Goal: Use online tool/utility: Utilize a website feature to perform a specific function

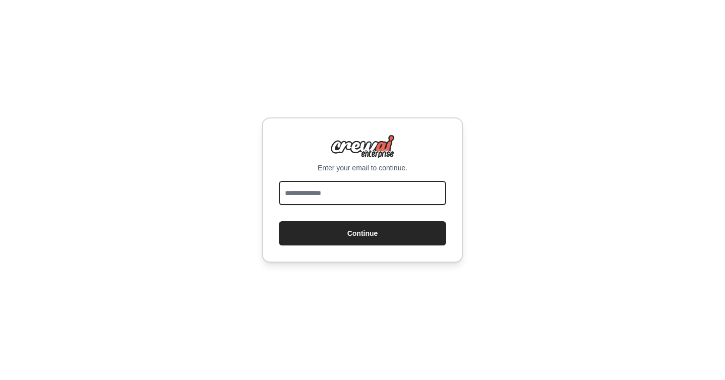
click at [336, 187] on input "email" at bounding box center [362, 193] width 167 height 24
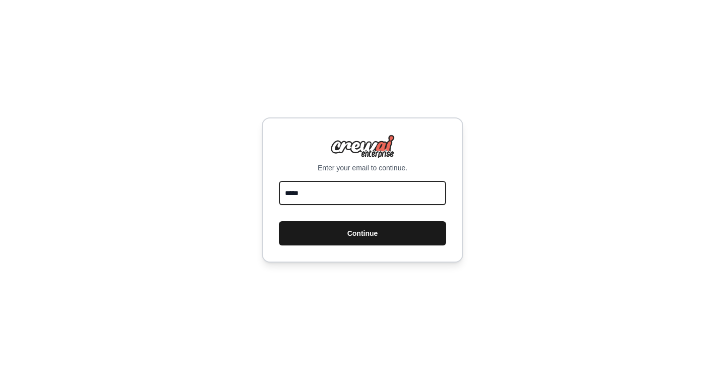
type input "**********"
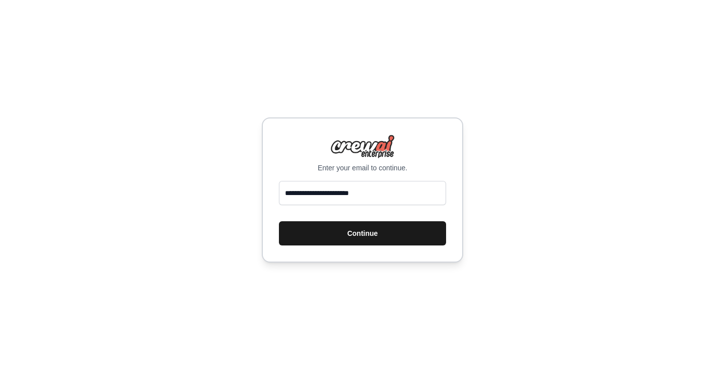
click at [346, 236] on button "Continue" at bounding box center [362, 233] width 167 height 24
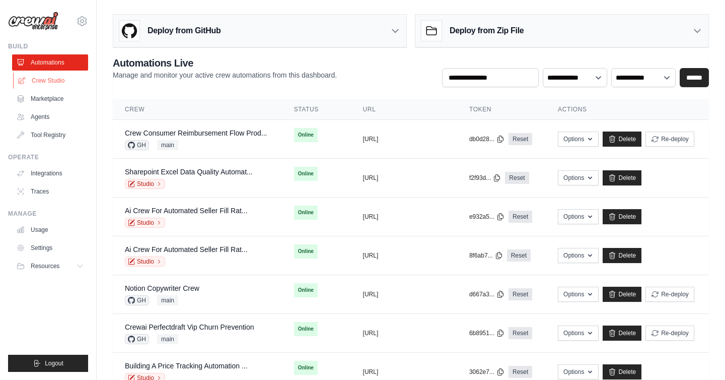
click at [53, 76] on link "Crew Studio" at bounding box center [51, 81] width 76 height 16
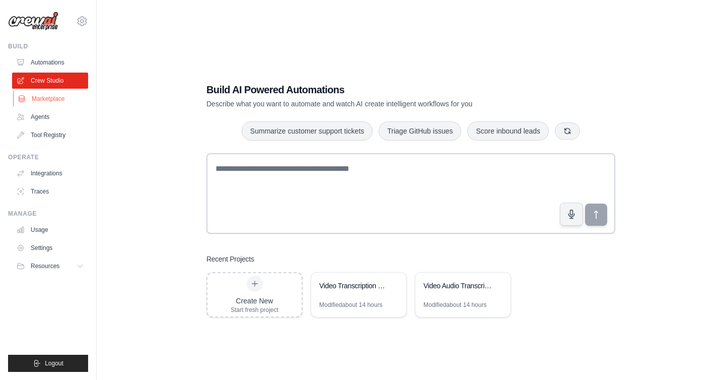
click at [49, 101] on link "Marketplace" at bounding box center [51, 99] width 76 height 16
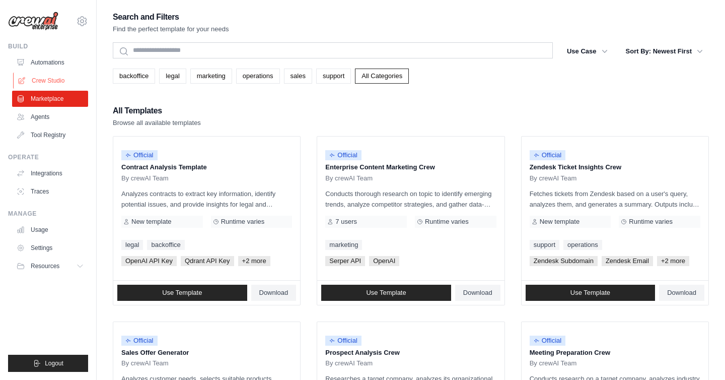
click at [59, 80] on link "Crew Studio" at bounding box center [51, 81] width 76 height 16
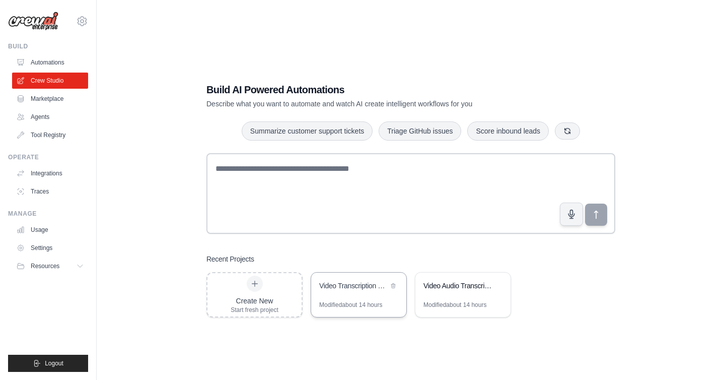
click at [349, 296] on div "Video Transcription and Query System" at bounding box center [358, 286] width 95 height 28
click at [53, 131] on link "Tool Registry" at bounding box center [51, 135] width 76 height 16
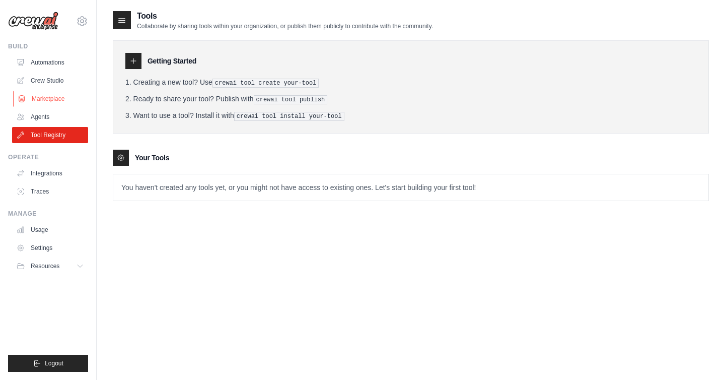
click at [54, 98] on link "Marketplace" at bounding box center [51, 99] width 76 height 16
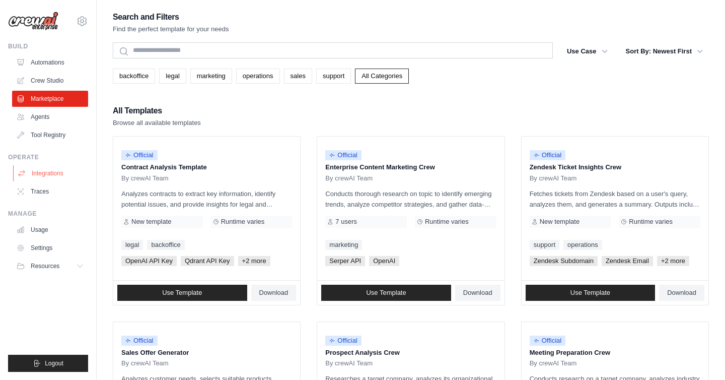
click at [58, 176] on link "Integrations" at bounding box center [51, 173] width 76 height 16
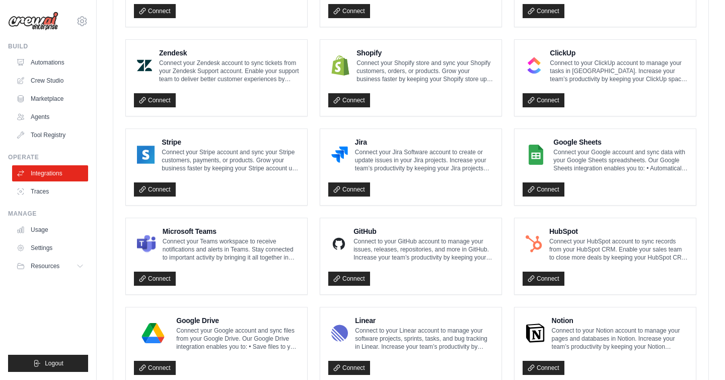
scroll to position [459, 0]
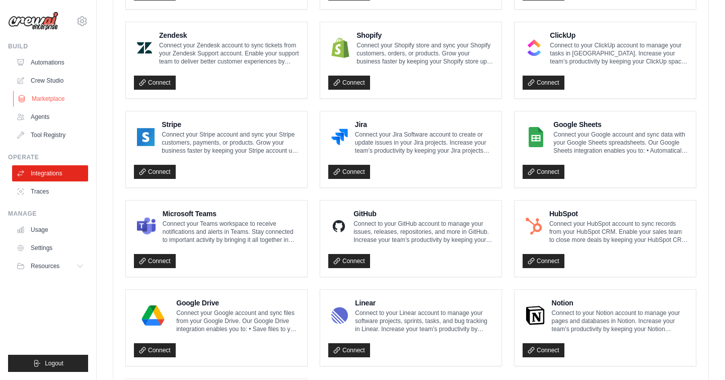
click at [50, 97] on link "Marketplace" at bounding box center [51, 99] width 76 height 16
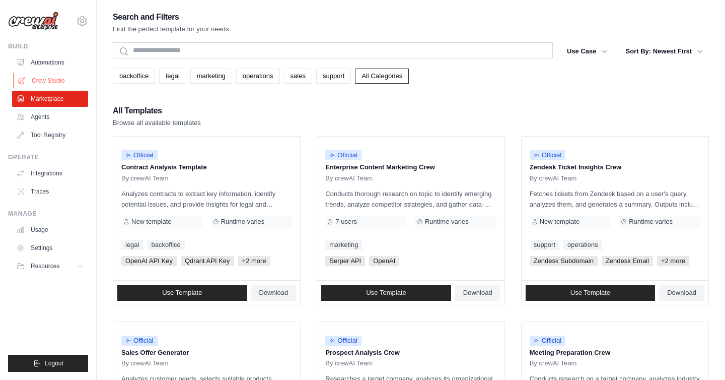
click at [56, 80] on link "Crew Studio" at bounding box center [51, 81] width 76 height 16
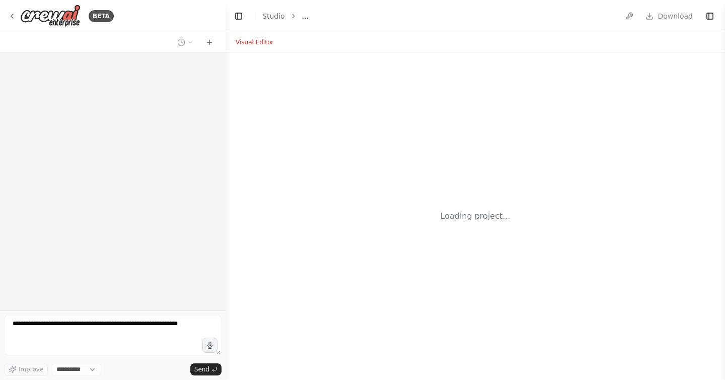
select select "****"
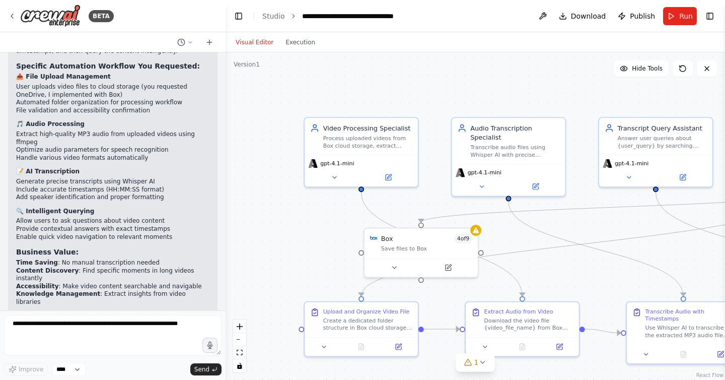
scroll to position [2899, 0]
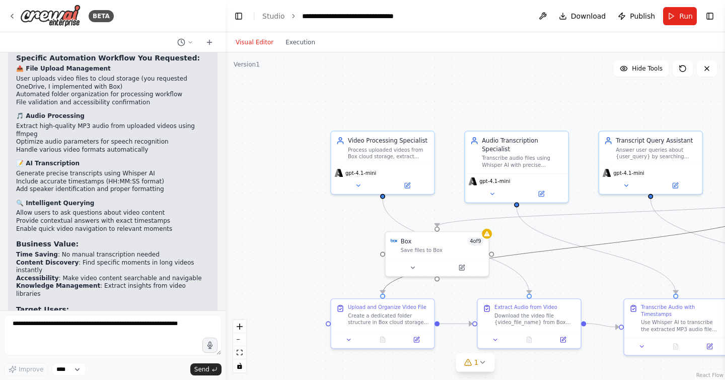
drag, startPoint x: 650, startPoint y: 236, endPoint x: 502, endPoint y: 128, distance: 182.4
click at [502, 128] on div ".deletable-edge-delete-btn { width: 20px; height: 20px; border: 0px solid #ffff…" at bounding box center [496, 225] width 415 height 272
drag, startPoint x: 544, startPoint y: 95, endPoint x: 519, endPoint y: 92, distance: 25.9
click at [519, 92] on div ".deletable-edge-delete-btn { width: 20px; height: 20px; border: 0px solid #ffff…" at bounding box center [476, 215] width 500 height 327
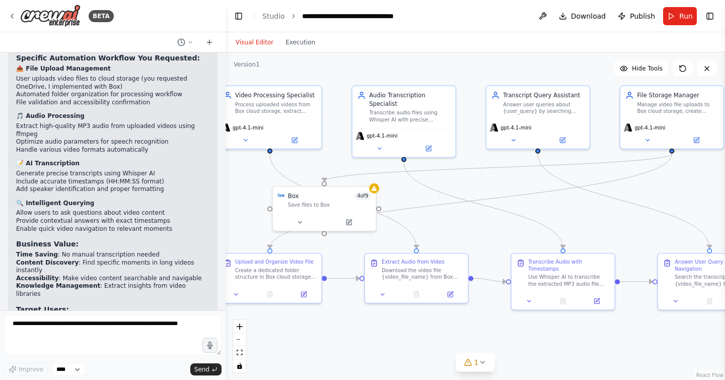
drag, startPoint x: 535, startPoint y: 107, endPoint x: 458, endPoint y: 77, distance: 82.8
click at [458, 77] on div ".deletable-edge-delete-btn { width: 20px; height: 20px; border: 0px solid #ffff…" at bounding box center [476, 215] width 500 height 327
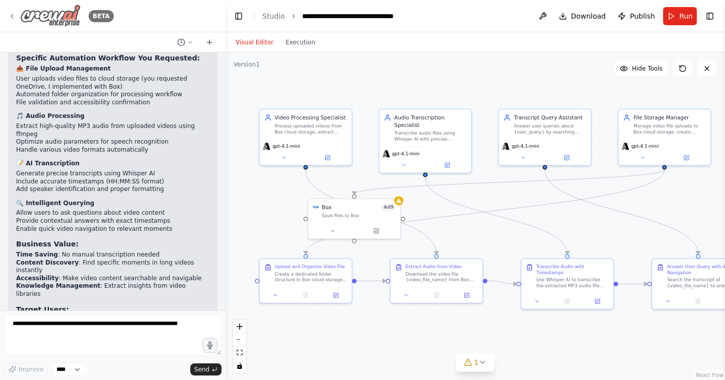
click at [94, 26] on div "BETA" at bounding box center [61, 16] width 106 height 23
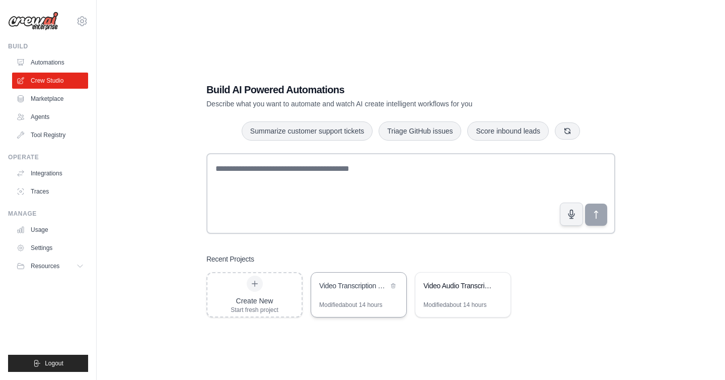
click at [381, 299] on div "Video Transcription and Query System" at bounding box center [358, 286] width 95 height 28
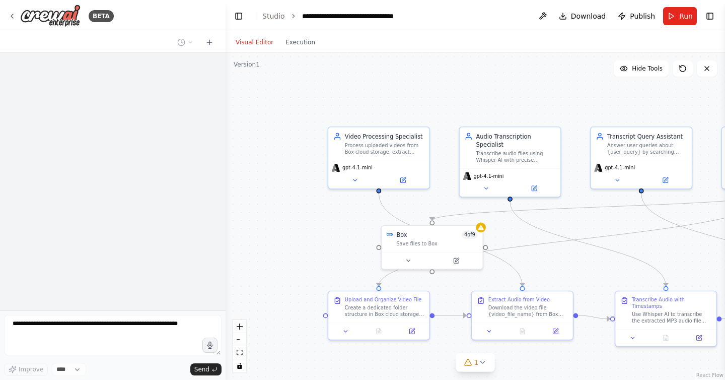
scroll to position [2064, 0]
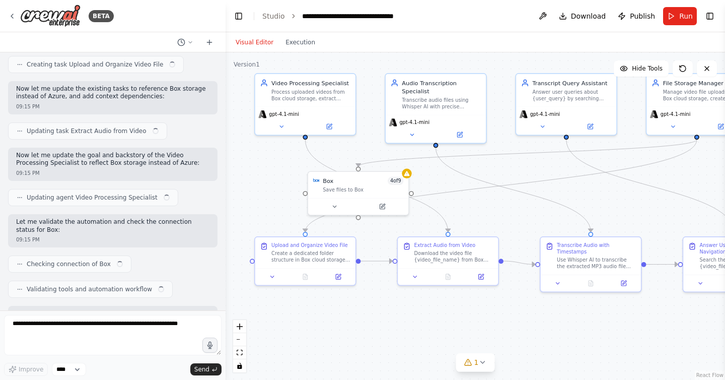
drag, startPoint x: 586, startPoint y: 271, endPoint x: 513, endPoint y: 217, distance: 91.0
click at [513, 217] on div ".deletable-edge-delete-btn { width: 20px; height: 20px; border: 0px solid #ffff…" at bounding box center [476, 215] width 500 height 327
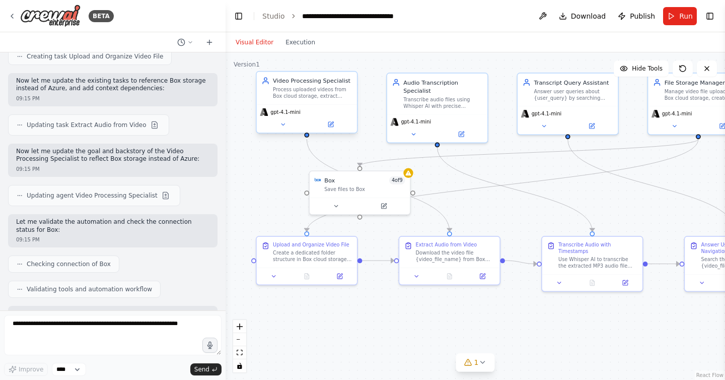
click at [285, 131] on div "gpt-4.1-mini" at bounding box center [307, 118] width 100 height 28
click at [284, 128] on button at bounding box center [283, 124] width 46 height 10
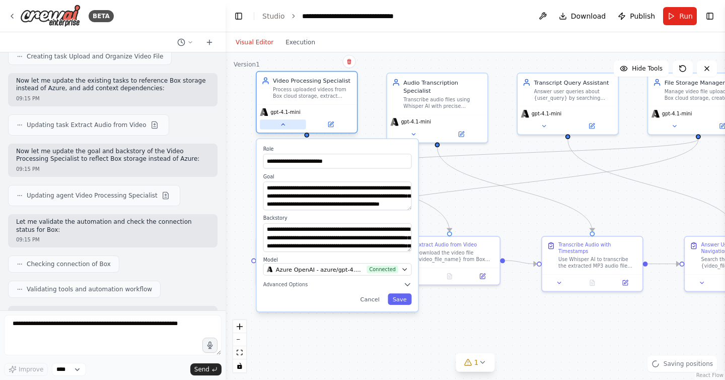
click at [283, 127] on icon at bounding box center [282, 124] width 7 height 7
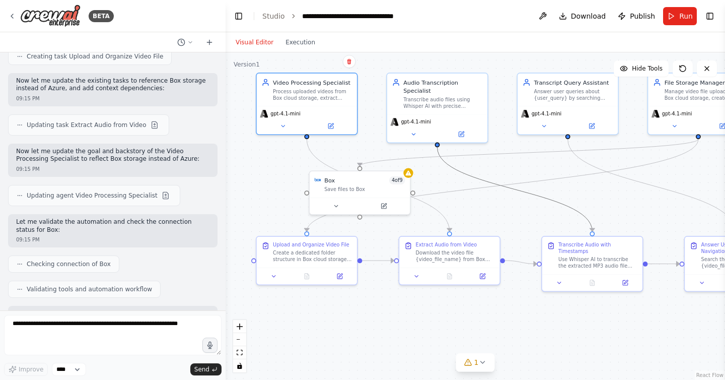
click at [461, 174] on icon "Edge from dac2d491-0475-48bf-a735-cca37651bc62 to 6e904e32-a4bd-49e6-8f67-6bb22…" at bounding box center [515, 189] width 155 height 84
click at [446, 182] on div ".deletable-edge-delete-btn { width: 20px; height: 20px; border: 0px solid #ffff…" at bounding box center [476, 215] width 500 height 327
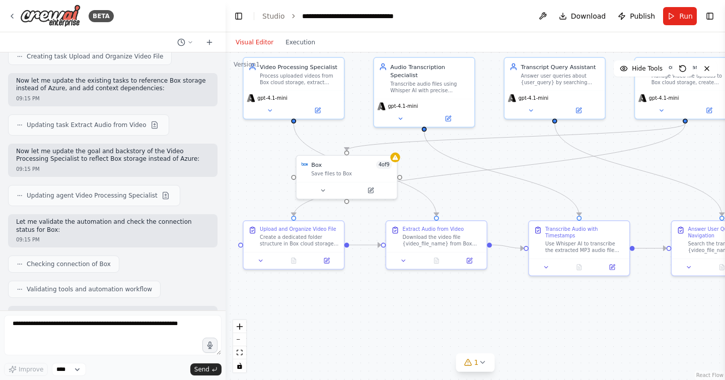
drag, startPoint x: 595, startPoint y: 204, endPoint x: 572, endPoint y: 178, distance: 35.3
click at [572, 178] on div ".deletable-edge-delete-btn { width: 20px; height: 20px; border: 0px solid #ffff…" at bounding box center [476, 215] width 500 height 327
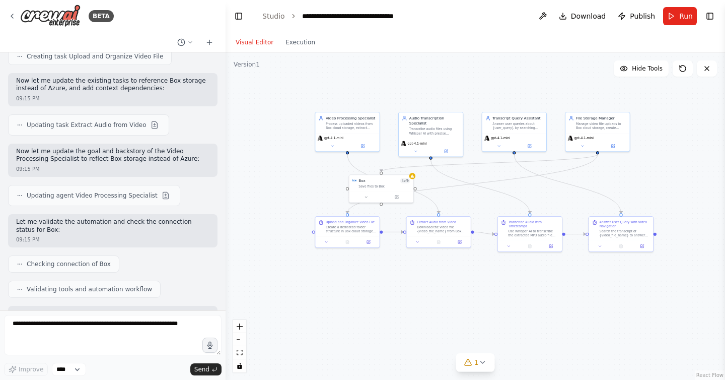
drag, startPoint x: 686, startPoint y: 146, endPoint x: 642, endPoint y: 172, distance: 51.2
click at [642, 172] on div ".deletable-edge-delete-btn { width: 20px; height: 20px; border: 0px solid #ffff…" at bounding box center [476, 215] width 500 height 327
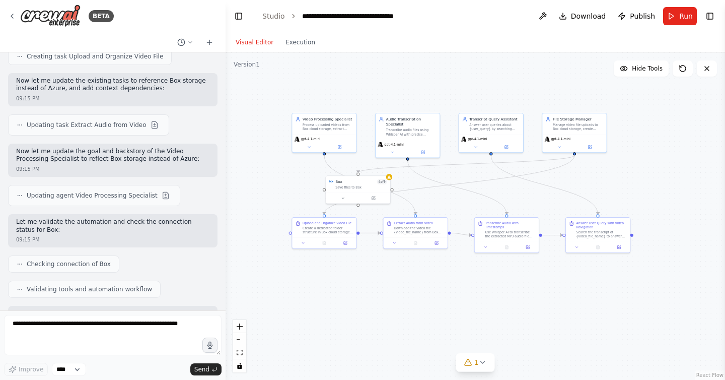
drag, startPoint x: 642, startPoint y: 172, endPoint x: 621, endPoint y: 172, distance: 20.6
click at [621, 172] on div ".deletable-edge-delete-btn { width: 20px; height: 20px; border: 0px solid #ffff…" at bounding box center [476, 215] width 500 height 327
